Goal: Task Accomplishment & Management: Use online tool/utility

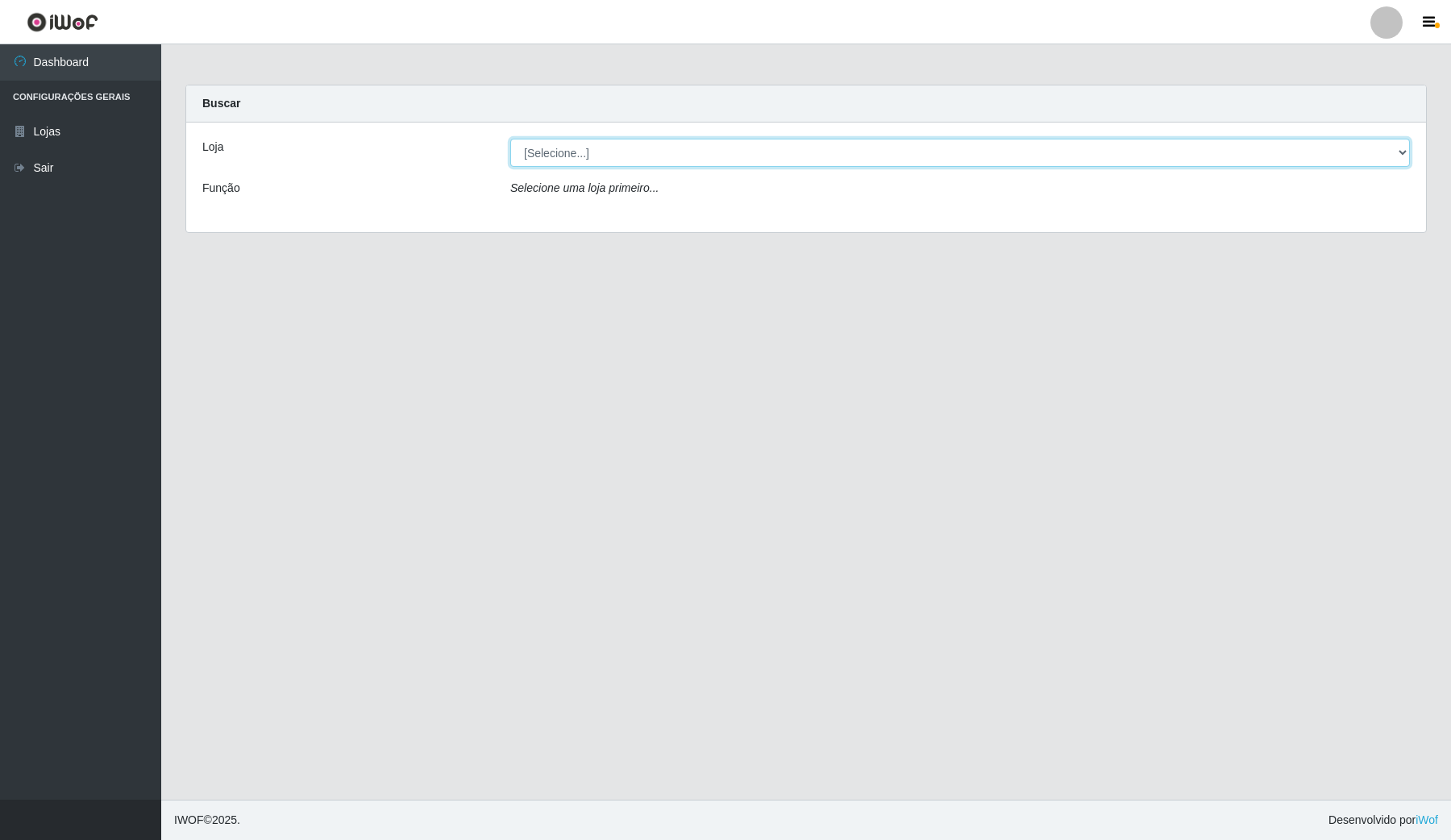
click at [622, 147] on select "[Selecione...] Rede Compras Supermercados - LOJA 4" at bounding box center [960, 152] width 900 height 28
select select "159"
click at [510, 139] on select "[Selecione...] Rede Compras Supermercados - LOJA 4" at bounding box center [960, 152] width 900 height 28
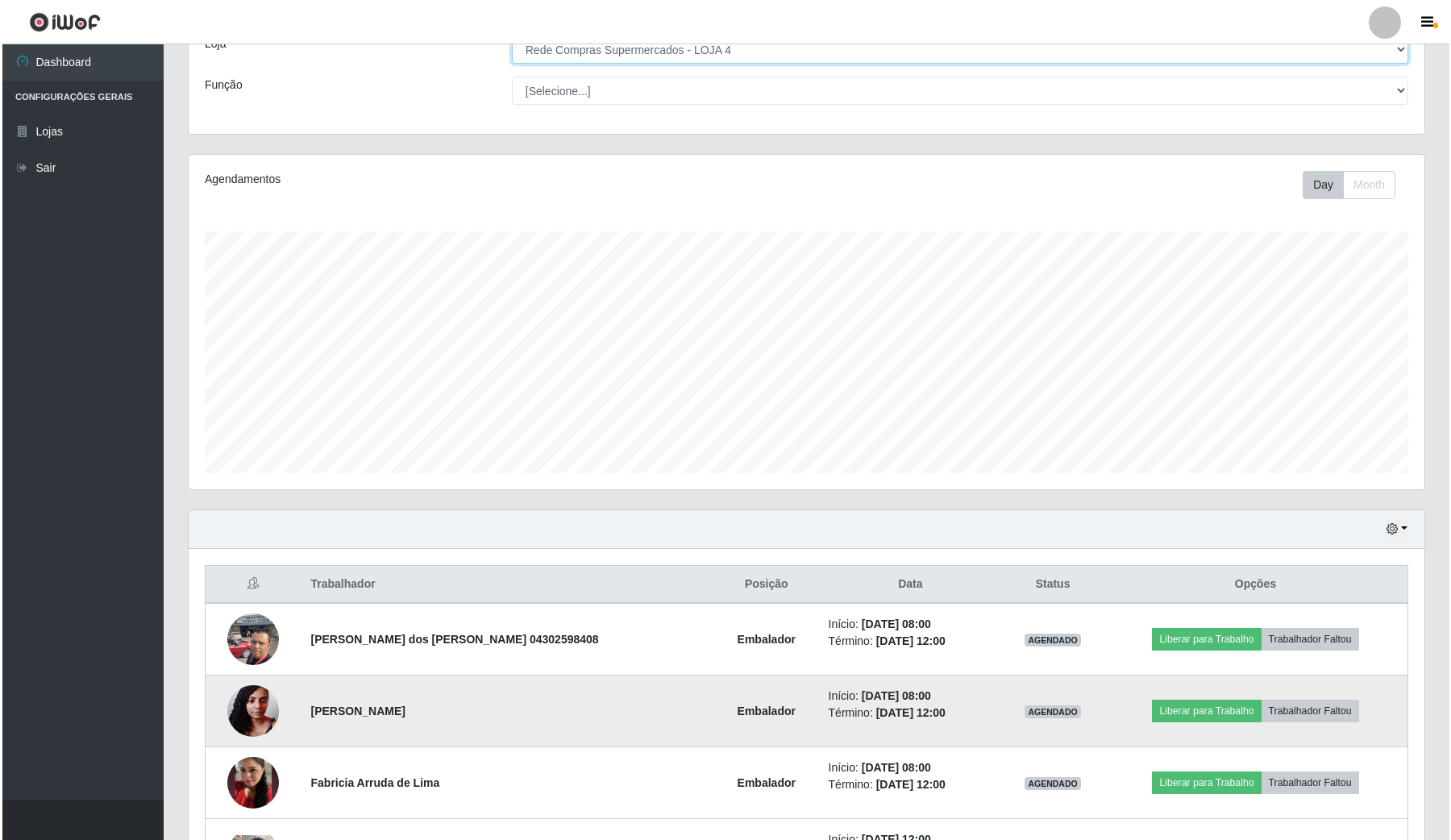
scroll to position [201, 0]
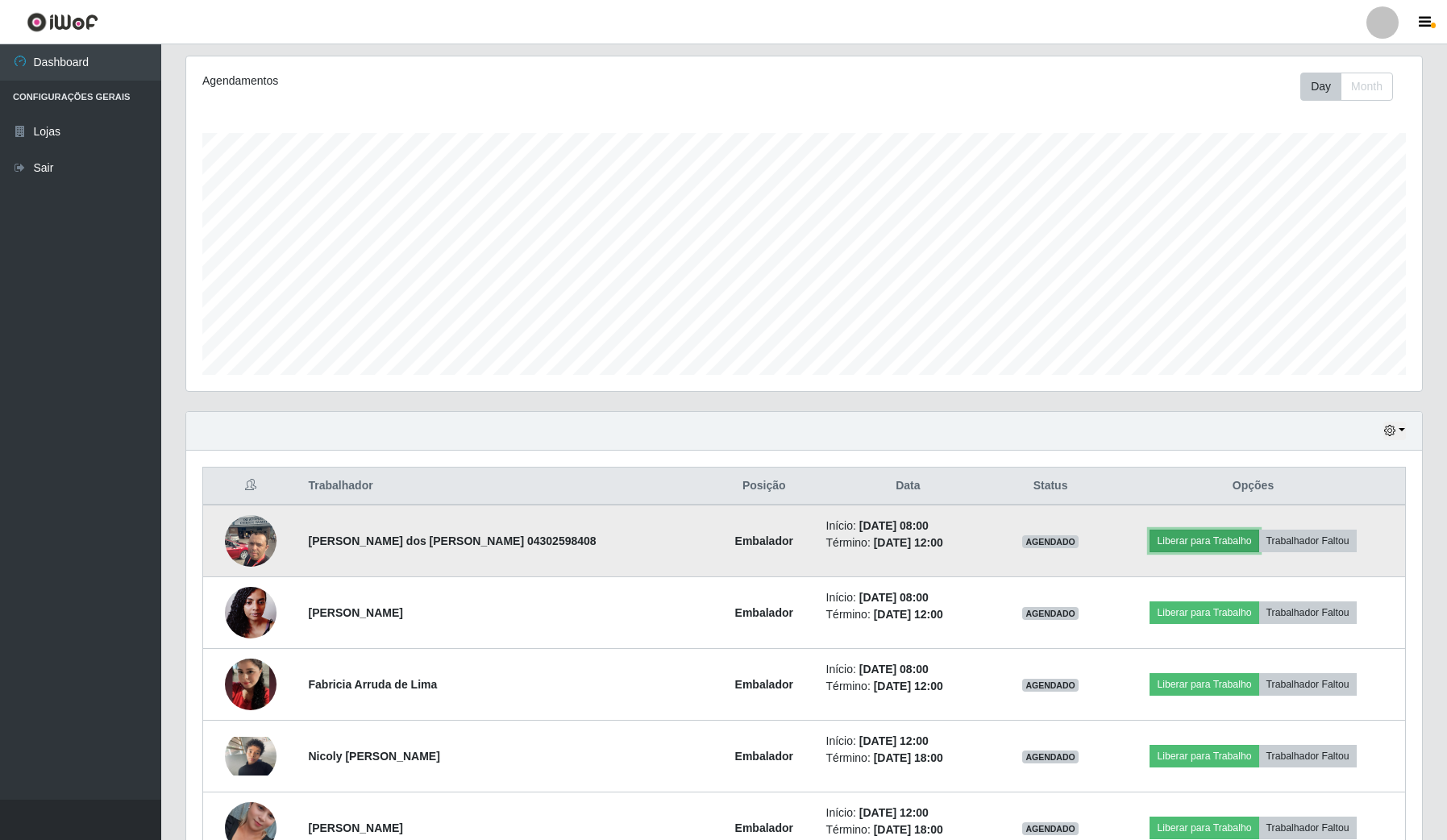
click at [1206, 531] on button "Liberar para Trabalho" at bounding box center [1203, 541] width 109 height 22
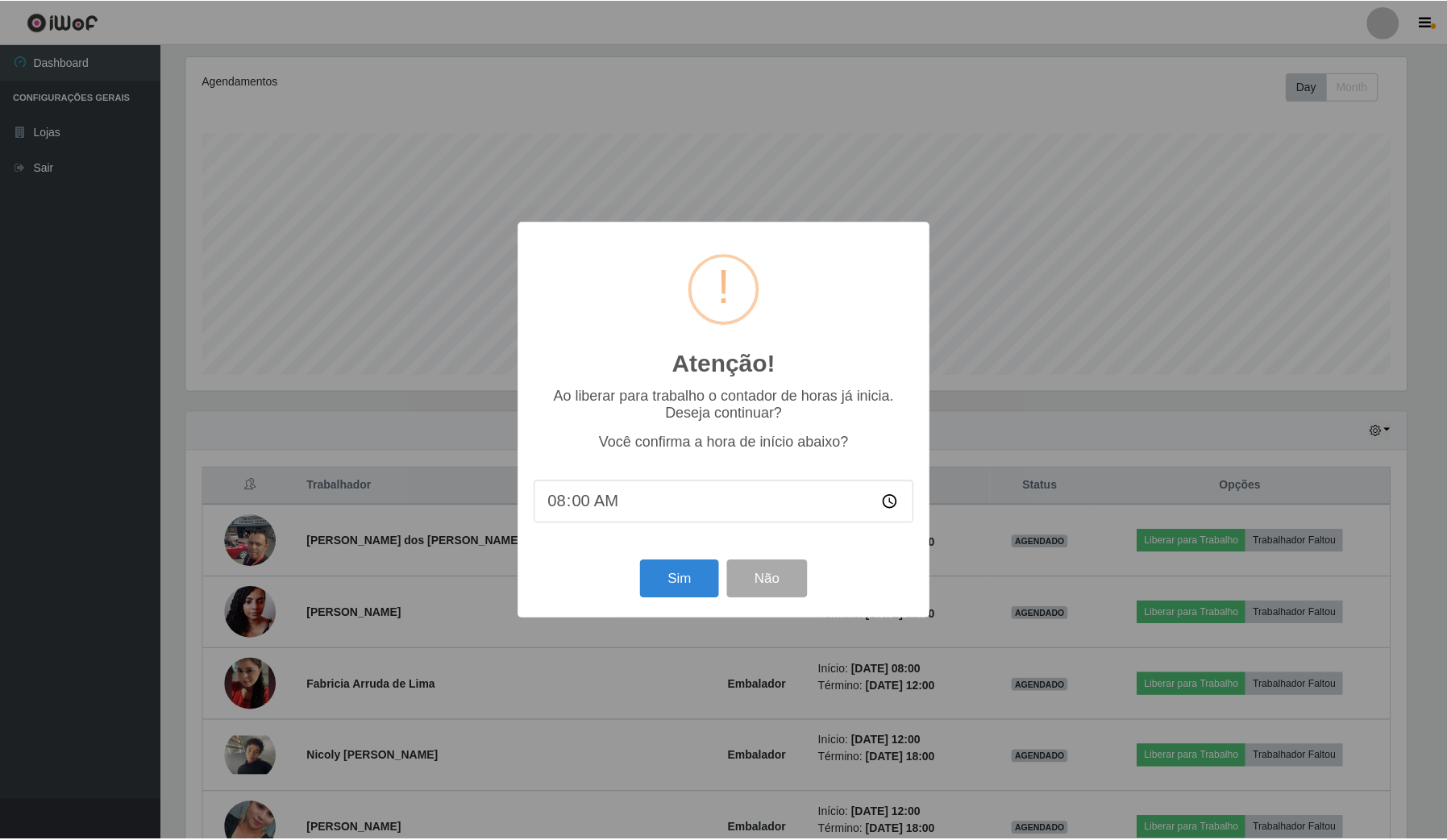
scroll to position [335, 1223]
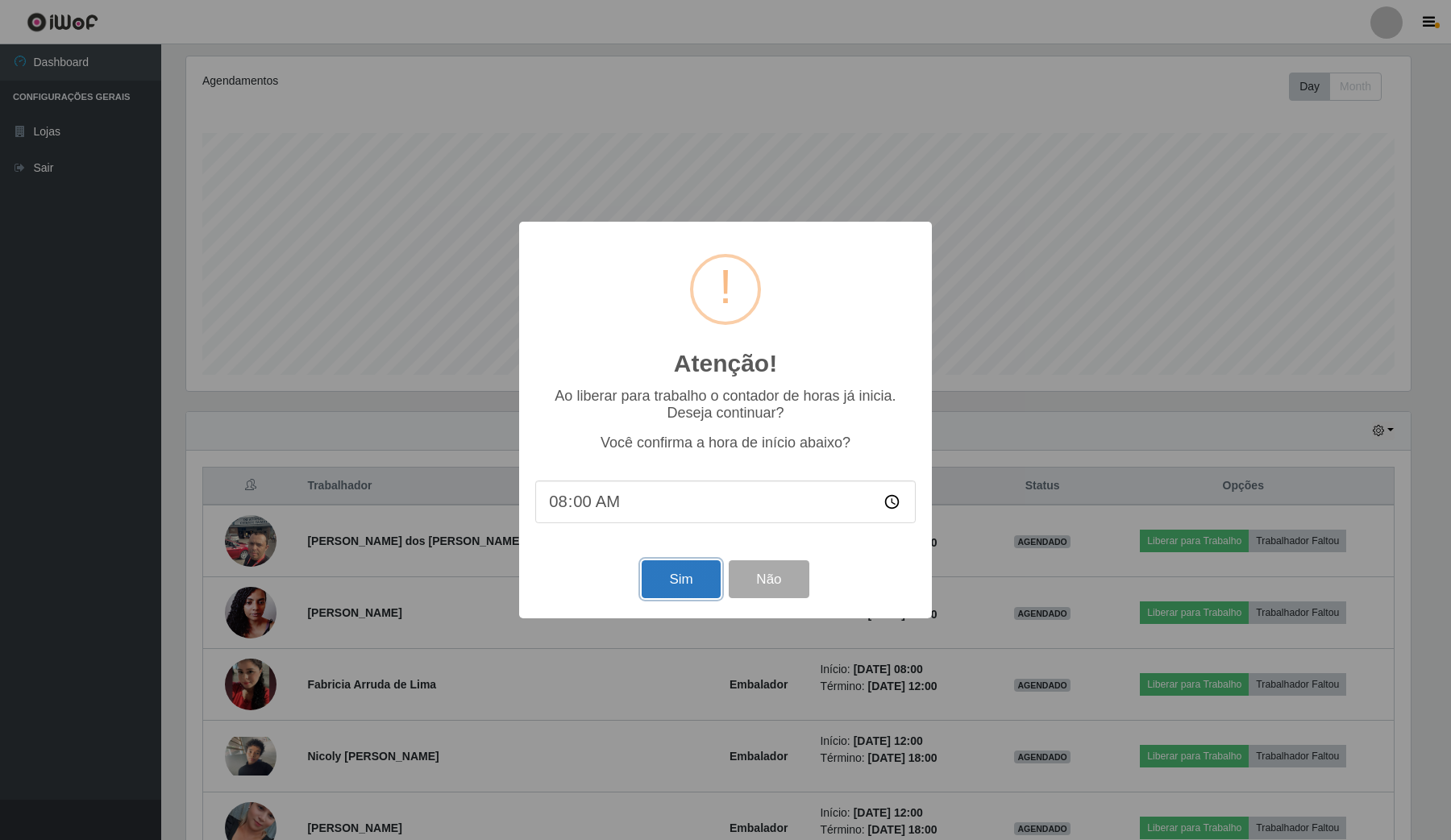
click at [687, 583] on button "Sim" at bounding box center [680, 579] width 78 height 38
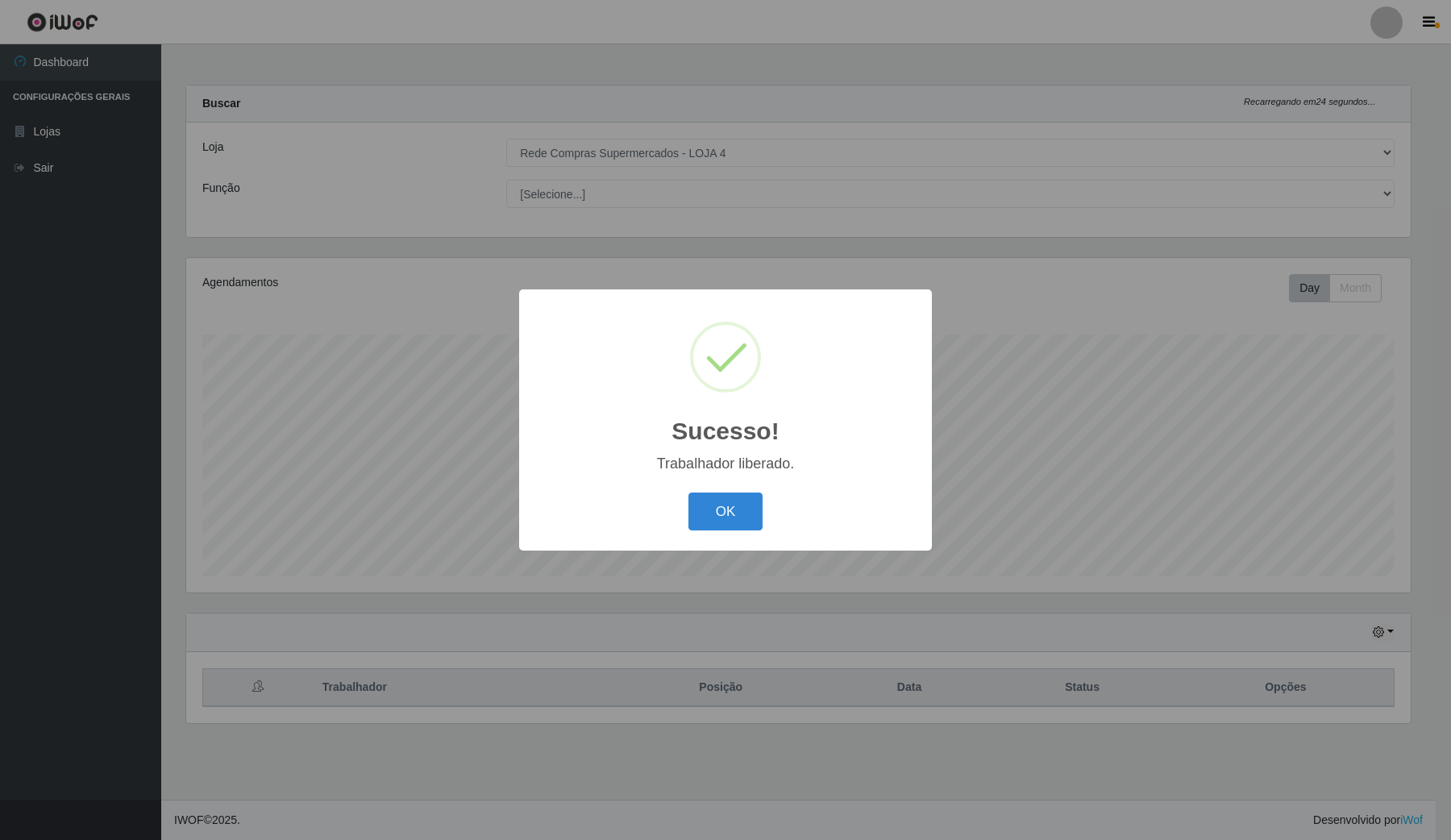
click at [1178, 439] on div "Sucesso! × Trabalhador liberado. OK Cancel" at bounding box center [725, 420] width 1451 height 840
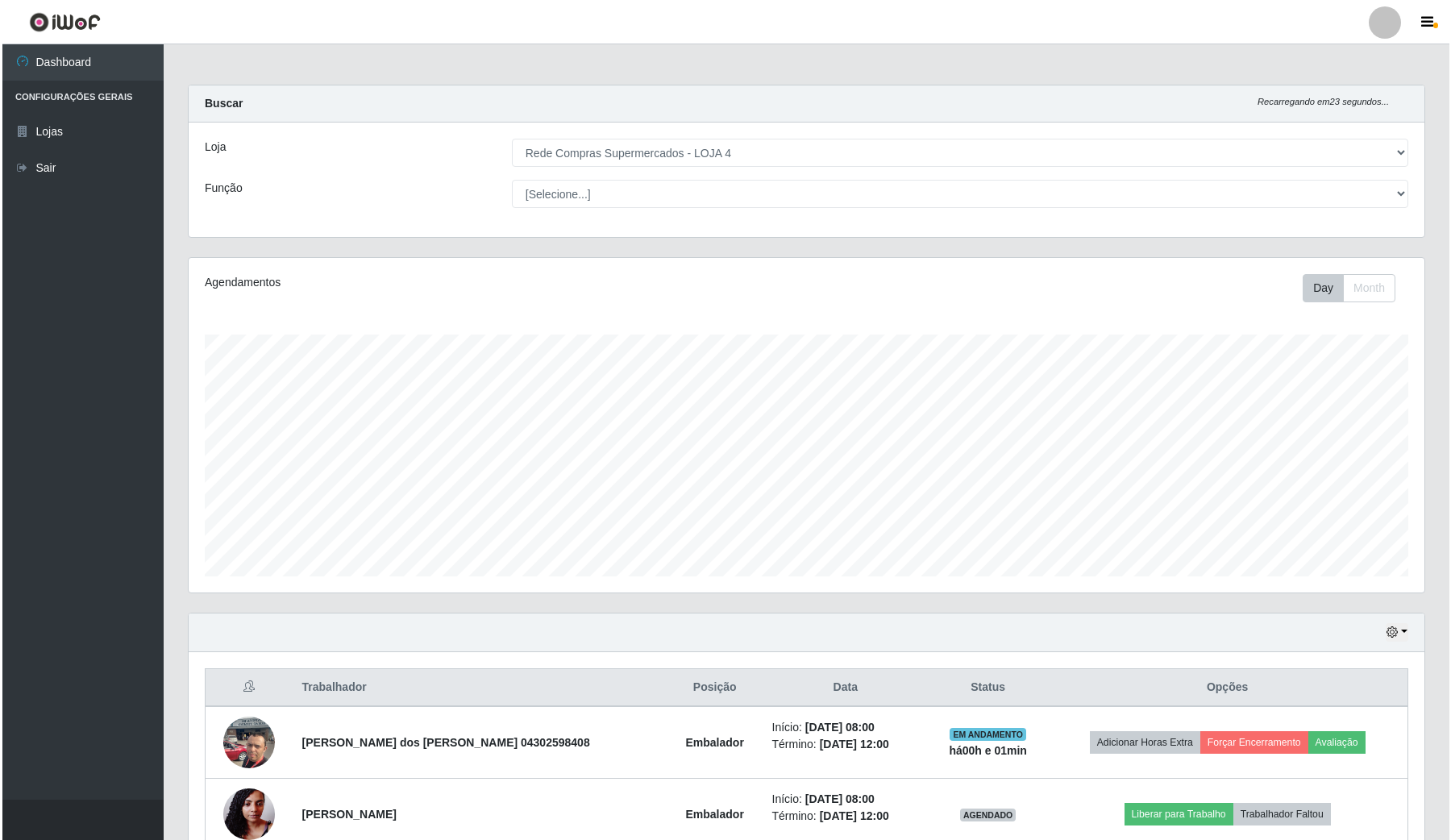
scroll to position [302, 0]
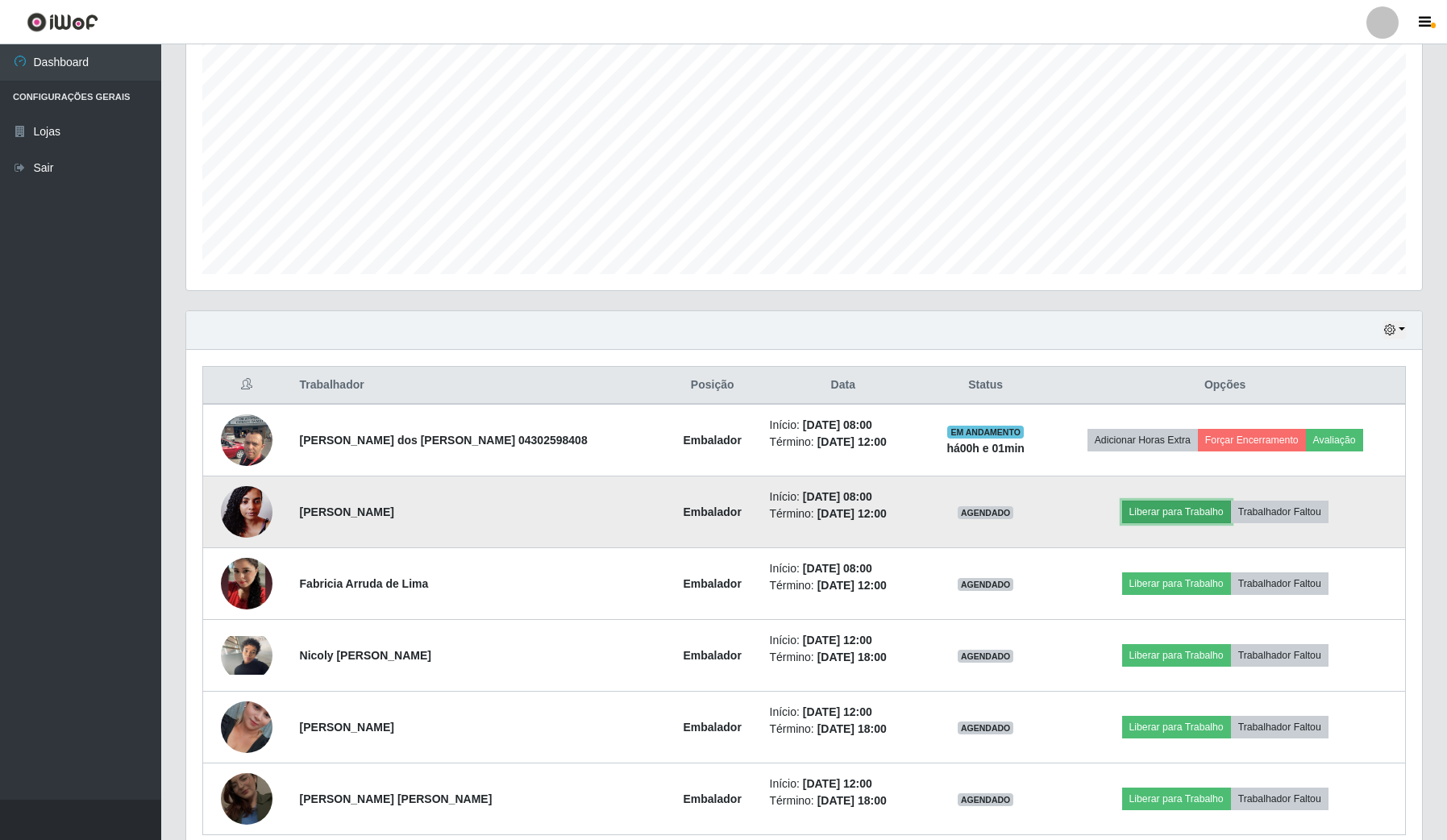
click at [1138, 516] on button "Liberar para Trabalho" at bounding box center [1175, 511] width 109 height 22
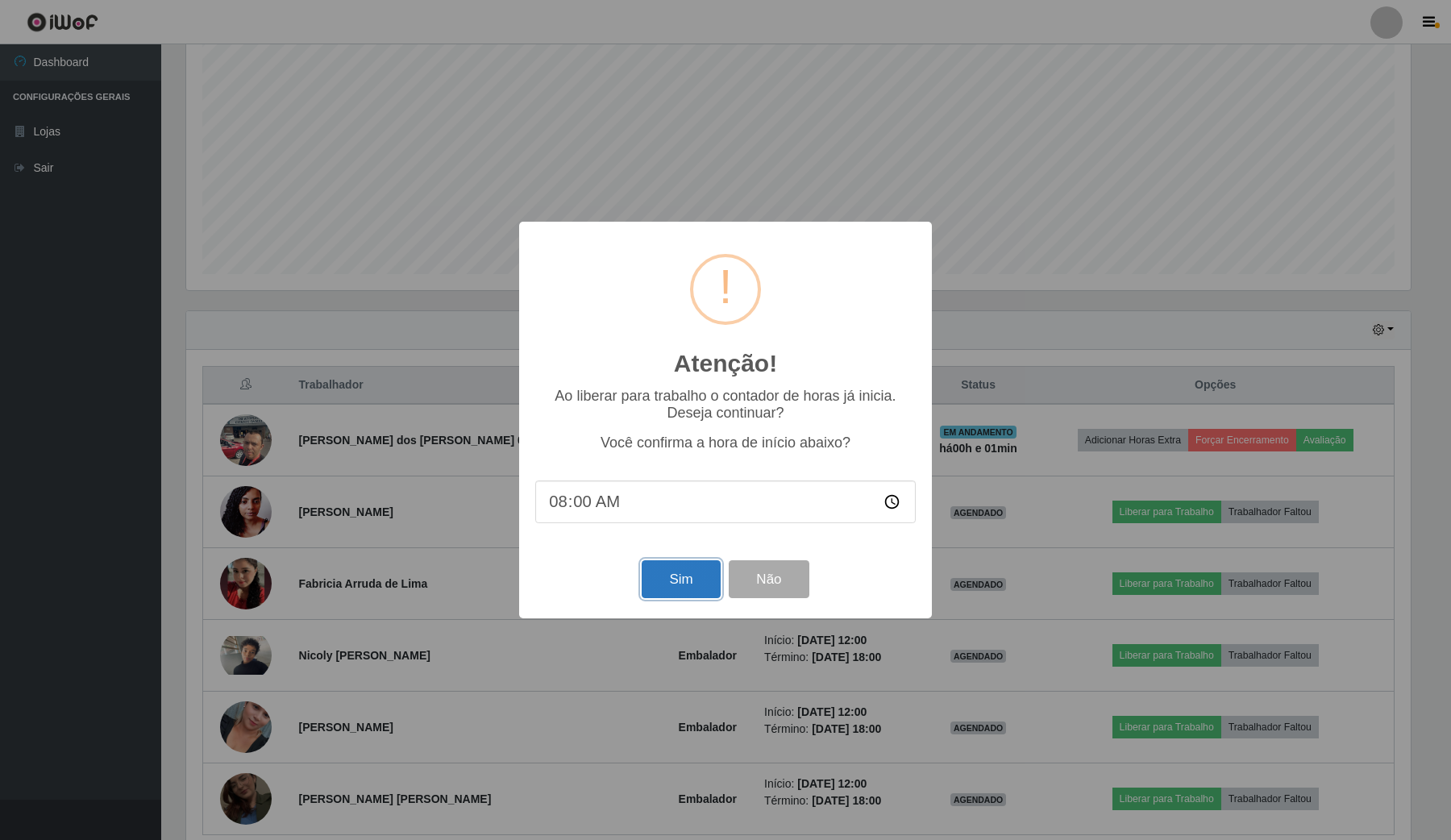
click at [664, 585] on button "Sim" at bounding box center [680, 579] width 78 height 38
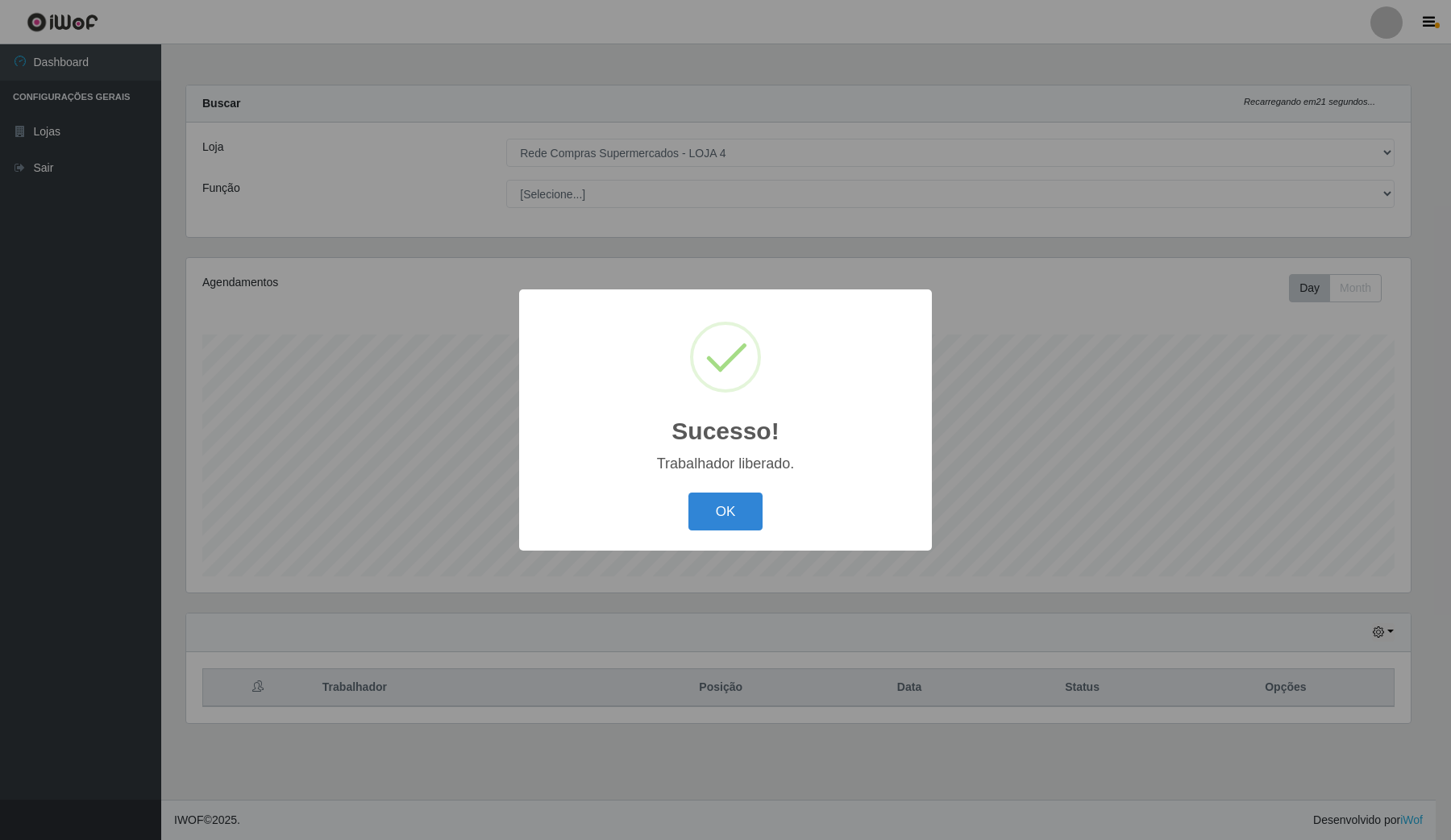
click at [998, 546] on div "Sucesso! × Trabalhador liberado. OK Cancel" at bounding box center [725, 420] width 1451 height 840
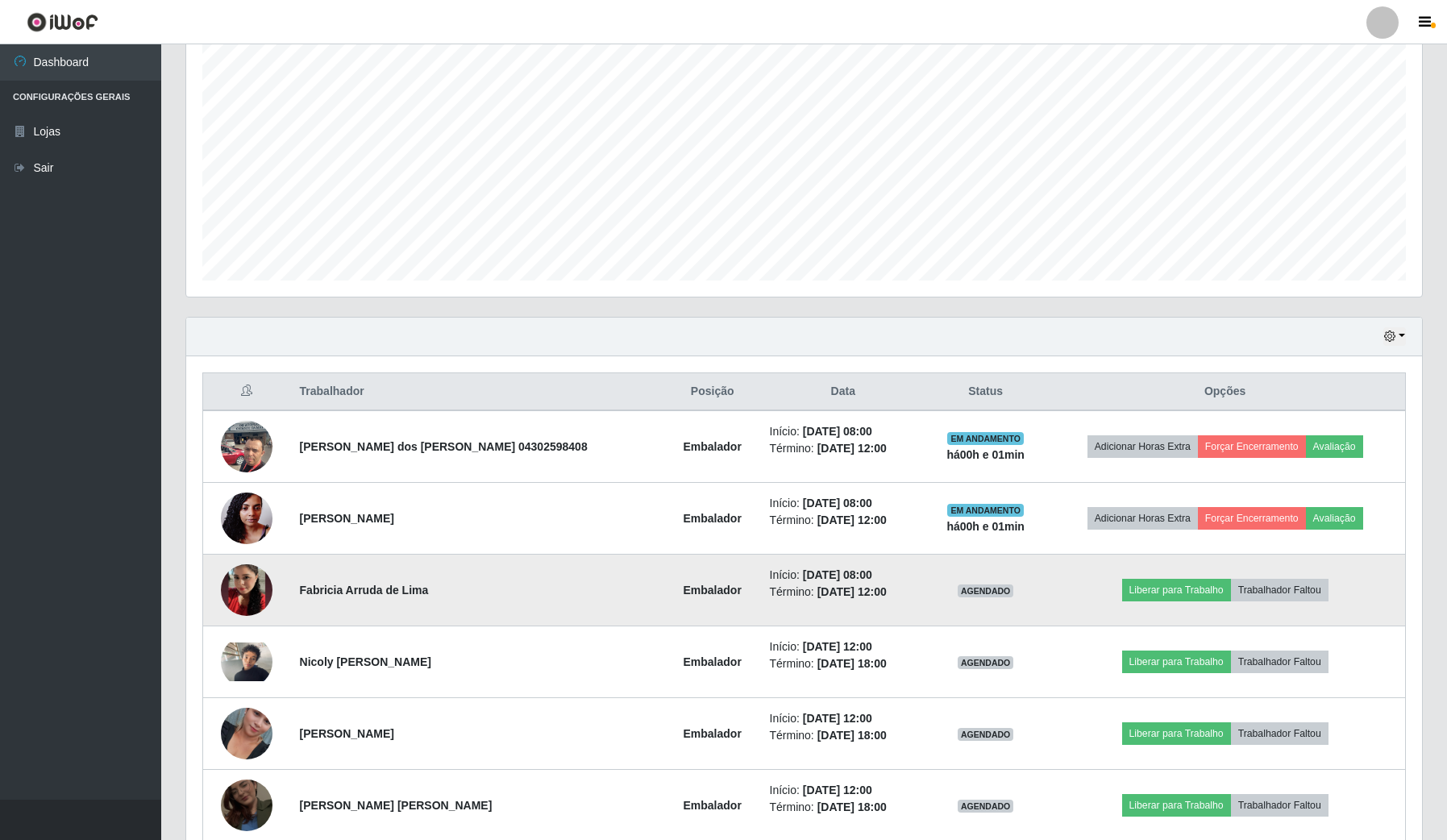
scroll to position [302, 0]
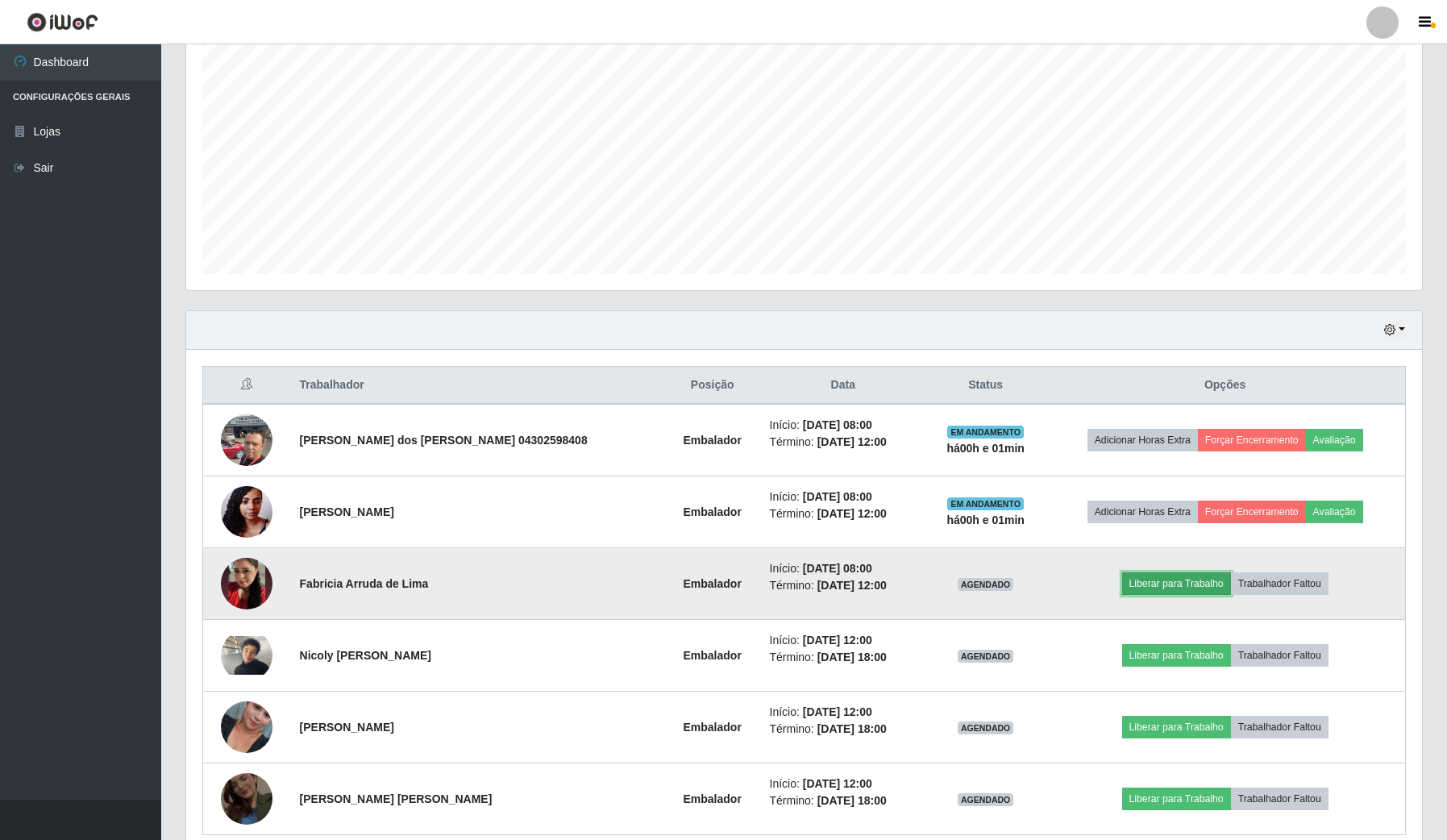
click at [1184, 578] on button "Liberar para Trabalho" at bounding box center [1175, 583] width 109 height 22
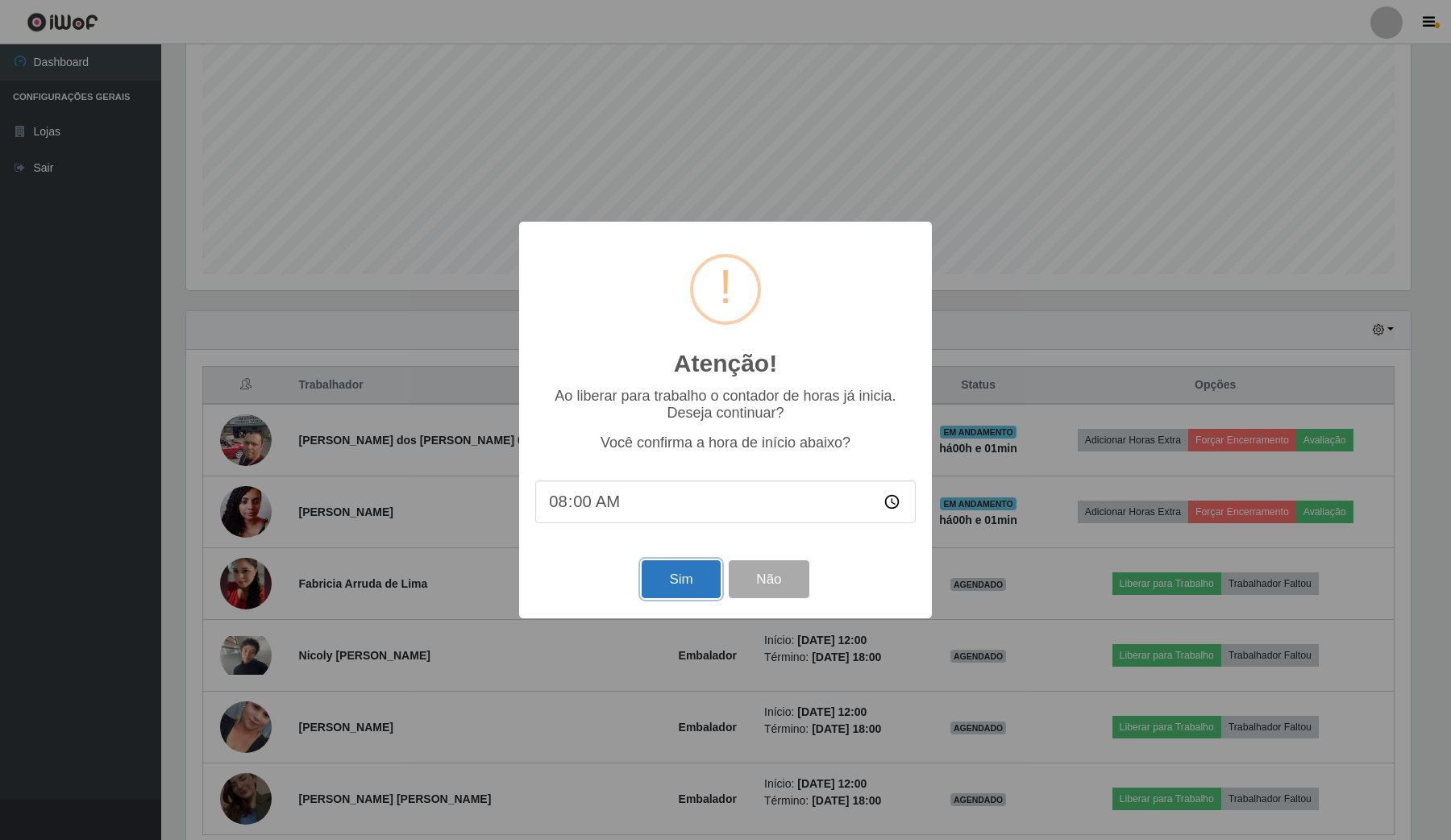
click at [698, 586] on button "Sim" at bounding box center [680, 579] width 78 height 38
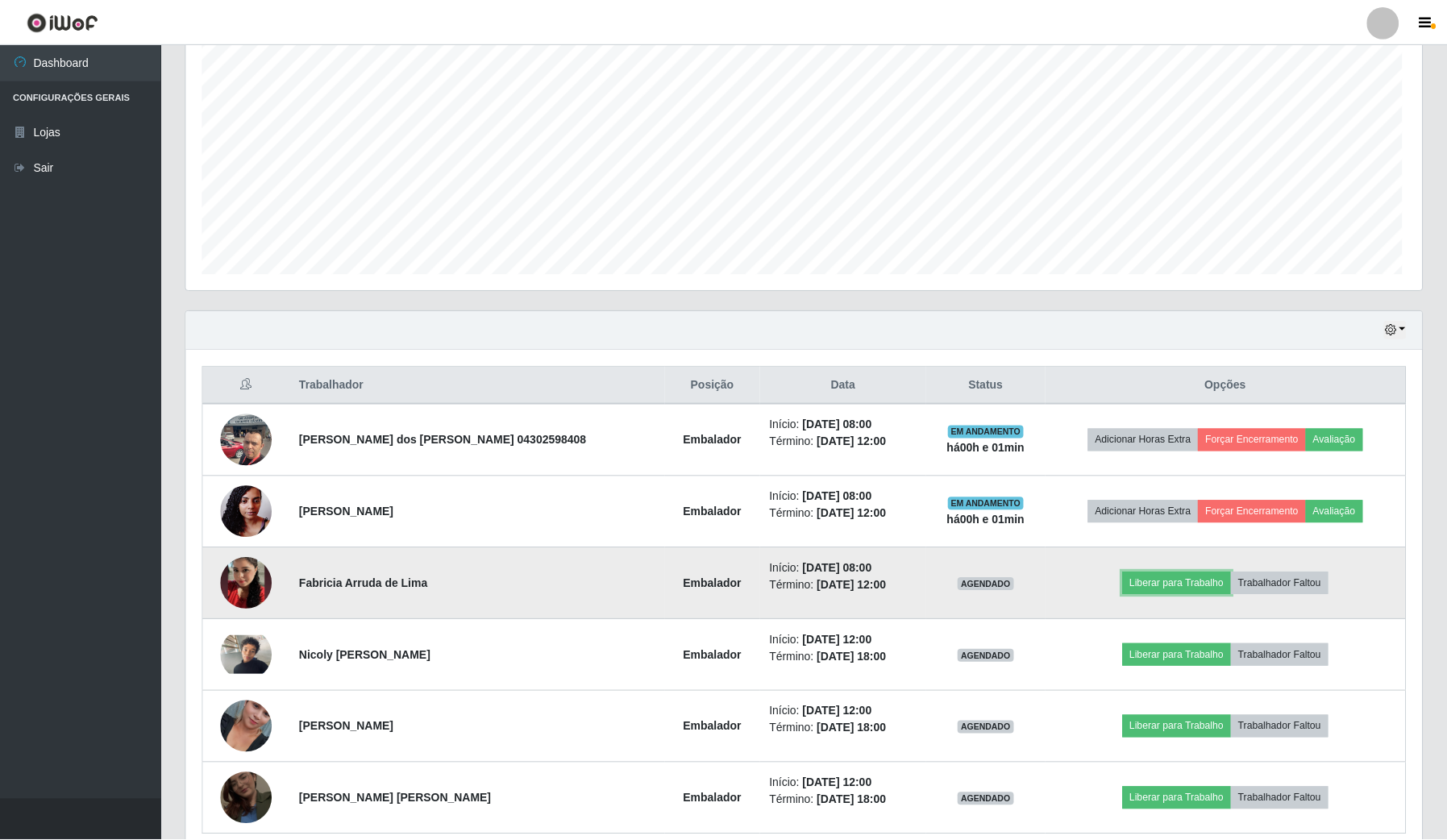
scroll to position [0, 0]
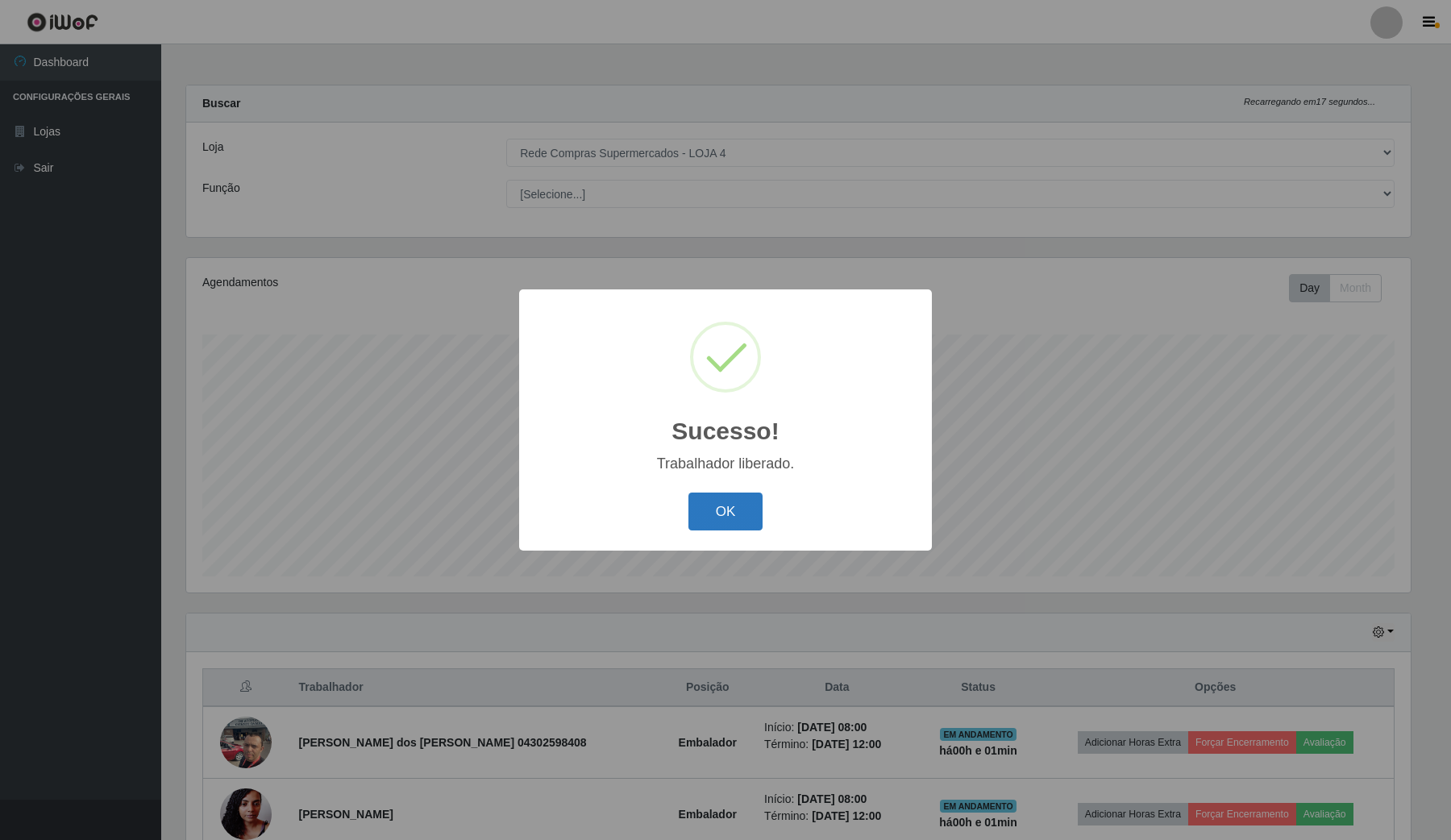
click at [759, 521] on button "OK" at bounding box center [725, 512] width 75 height 38
